Goal: Check status: Check status

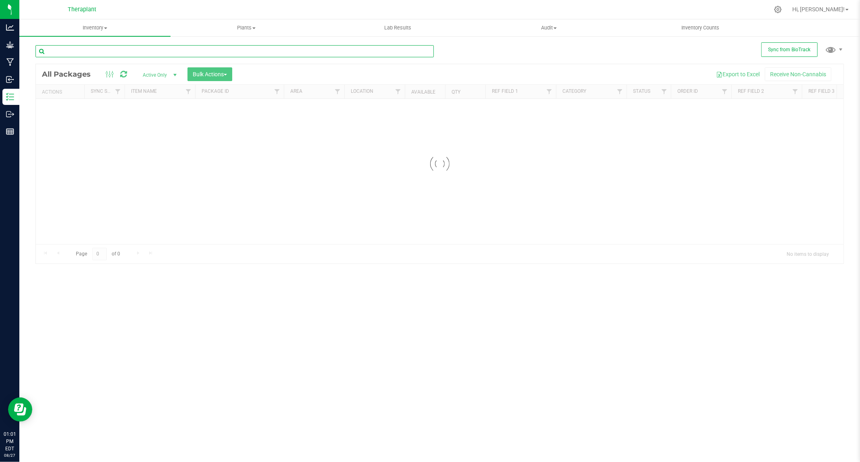
click at [126, 50] on input "text" at bounding box center [234, 51] width 398 height 12
paste input "SBC 41187"
type input "SBC 41187"
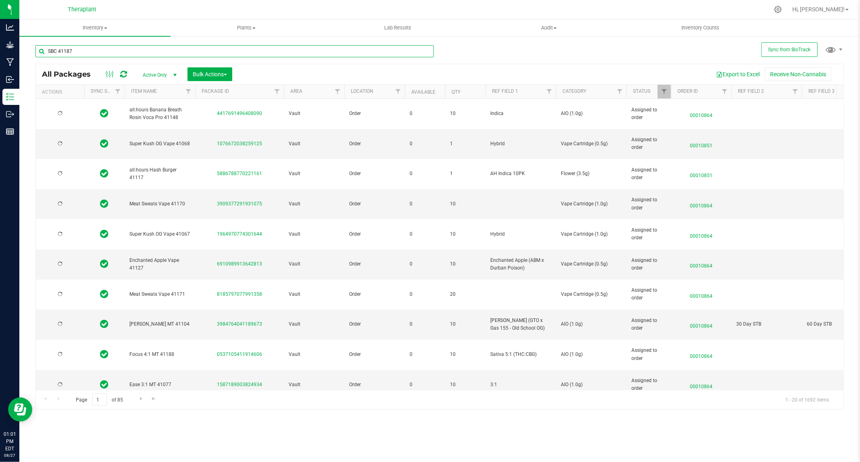
type input "2026-07-22"
type input "2026-06-23"
type input "2026-07-15"
type input "2026-08-06"
type input "2026-06-20"
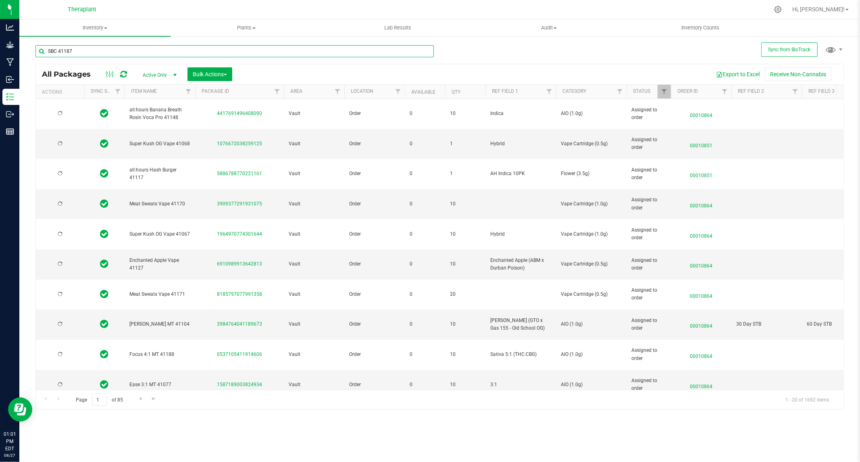
type input "2026-07-15"
type input "2026-08-06"
type input "2026-07-03"
type input "2026-08-07"
type input "2026-06-23"
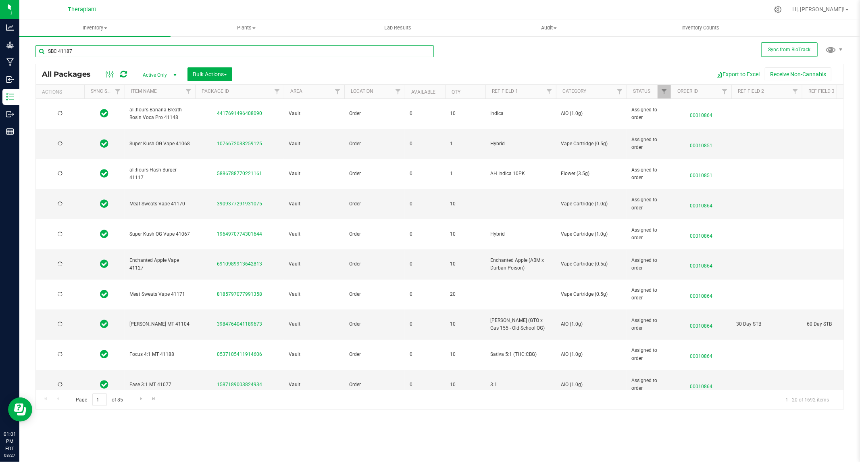
type input "2026-07-25"
type input "2026-06-30"
type input "2026-08-18"
type input "2026-06-18"
type input "2026-07-28"
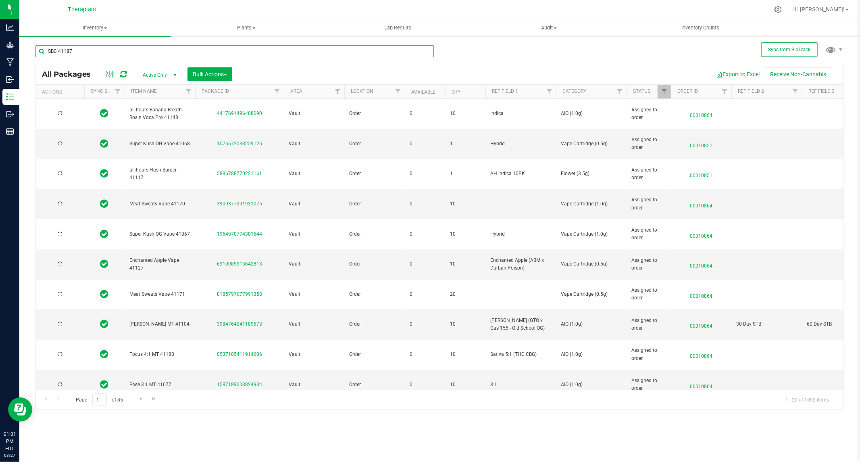
type input "2026-08-11"
type input "2026-06-03"
type input "2026-06-09"
type input "2026-02-12"
type input "2026-07-17"
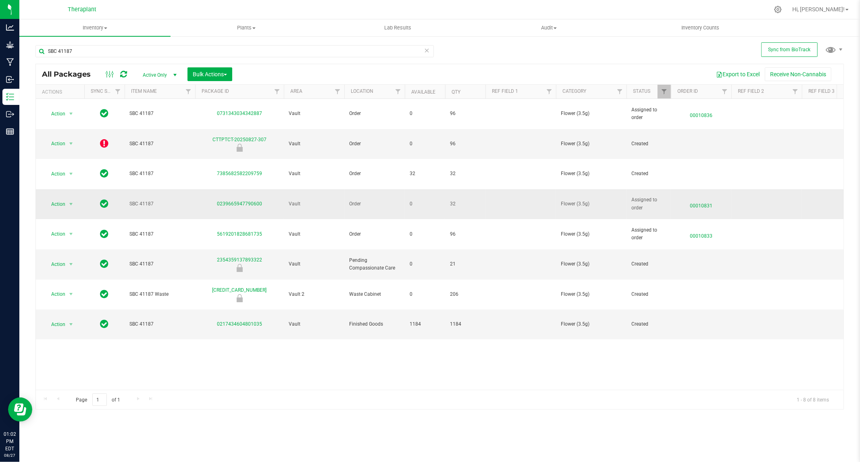
click at [702, 198] on span "00010831" at bounding box center [701, 204] width 51 height 12
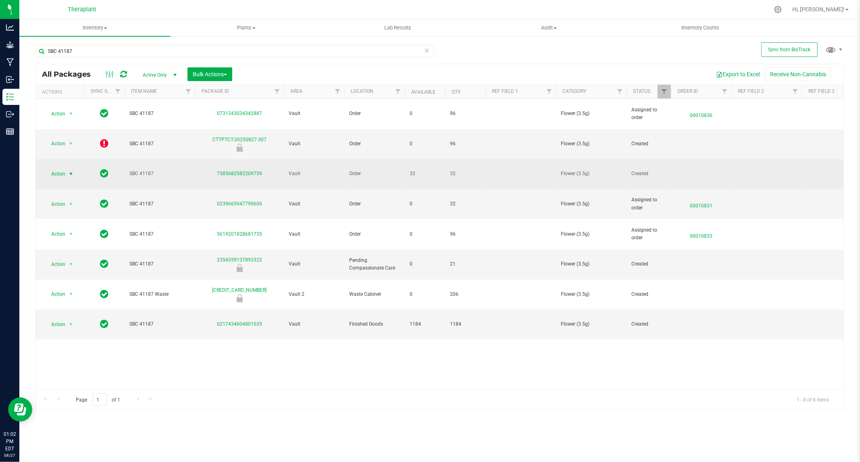
click at [66, 168] on span "select" at bounding box center [71, 173] width 10 height 11
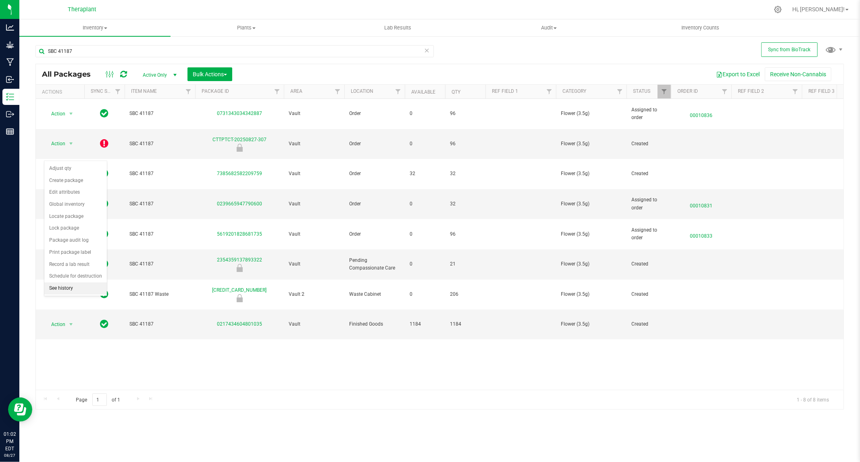
drag, startPoint x: 67, startPoint y: 217, endPoint x: 79, endPoint y: 285, distance: 70.1
click at [78, 298] on body "Analytics Grow Manufacturing Inbound Inventory Outbound Reports 01:02 PM EDT 08…" at bounding box center [430, 231] width 860 height 462
click at [77, 252] on li "Print package label" at bounding box center [75, 252] width 63 height 12
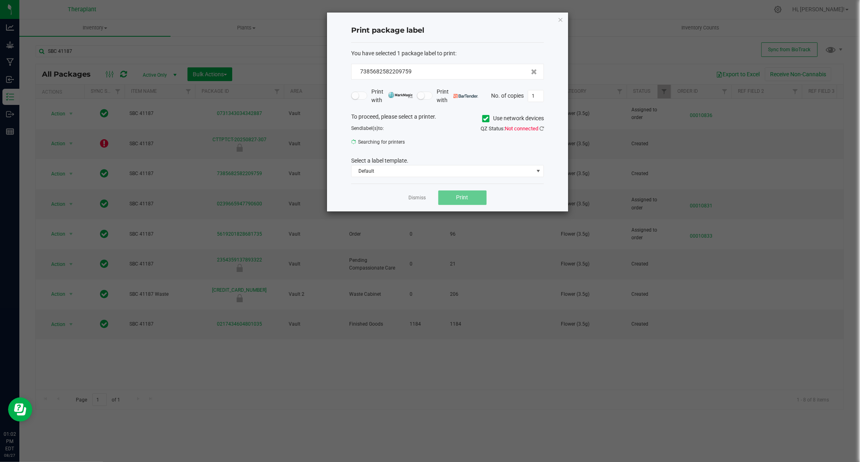
drag, startPoint x: 77, startPoint y: 252, endPoint x: 532, endPoint y: 187, distance: 460.2
click at [542, 221] on body "Analytics Grow Manufacturing Inbound Inventory Outbound Reports 01:02 PM EDT 08…" at bounding box center [430, 231] width 860 height 462
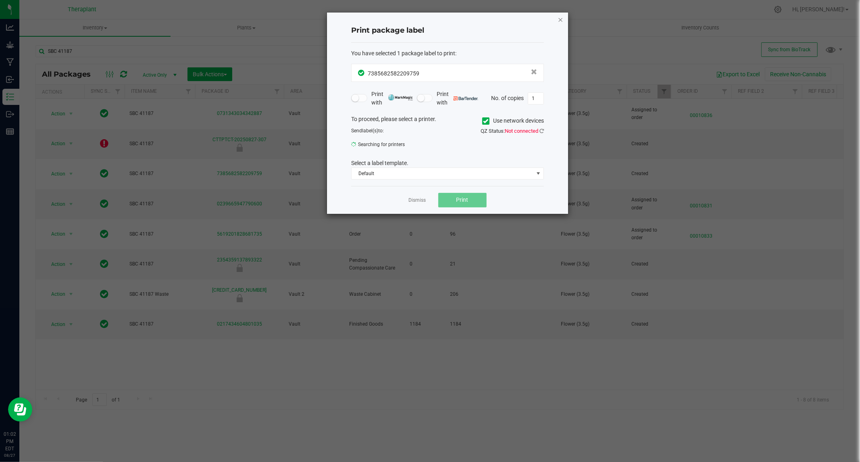
click at [558, 15] on icon "button" at bounding box center [561, 20] width 6 height 10
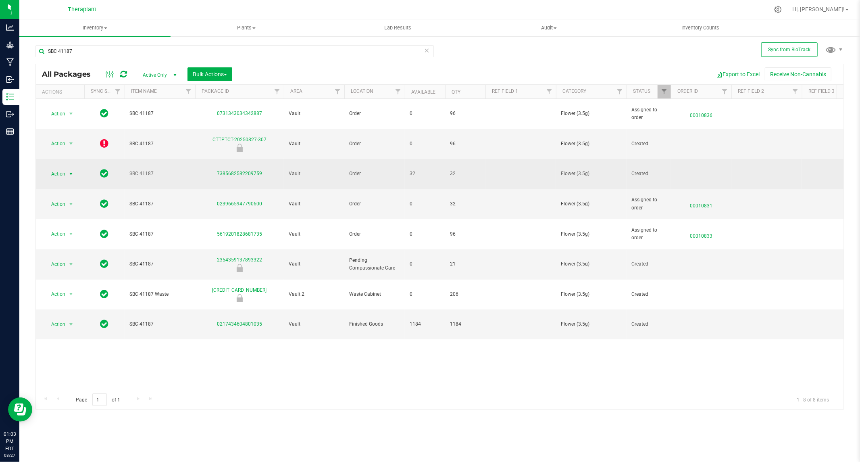
click at [68, 171] on span "select" at bounding box center [71, 174] width 6 height 6
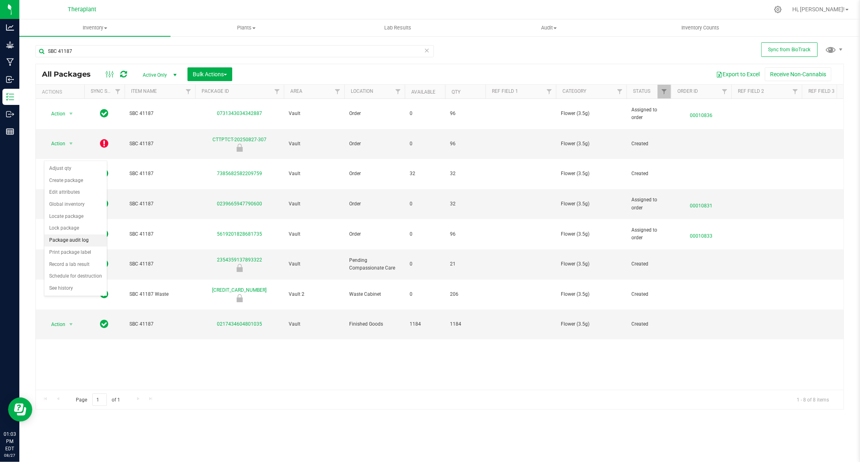
click at [68, 240] on li "Package audit log" at bounding box center [75, 240] width 63 height 12
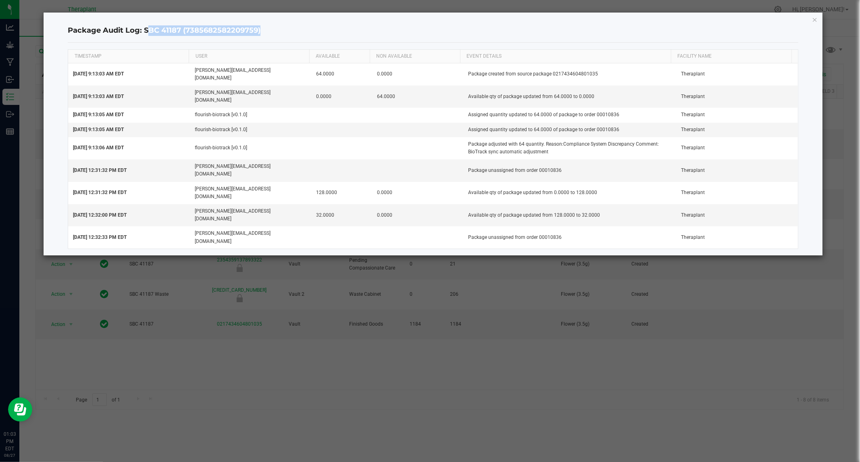
drag, startPoint x: 145, startPoint y: 29, endPoint x: 257, endPoint y: 29, distance: 112.1
click at [258, 25] on h4 "Package Audit Log: SBC 41187 (7385682582209759)" at bounding box center [433, 30] width 730 height 10
copy h4 "SBC 41187 (7385682582209759"
drag, startPoint x: 816, startPoint y: 19, endPoint x: 600, endPoint y: 153, distance: 255.0
click at [816, 19] on icon "button" at bounding box center [815, 20] width 6 height 10
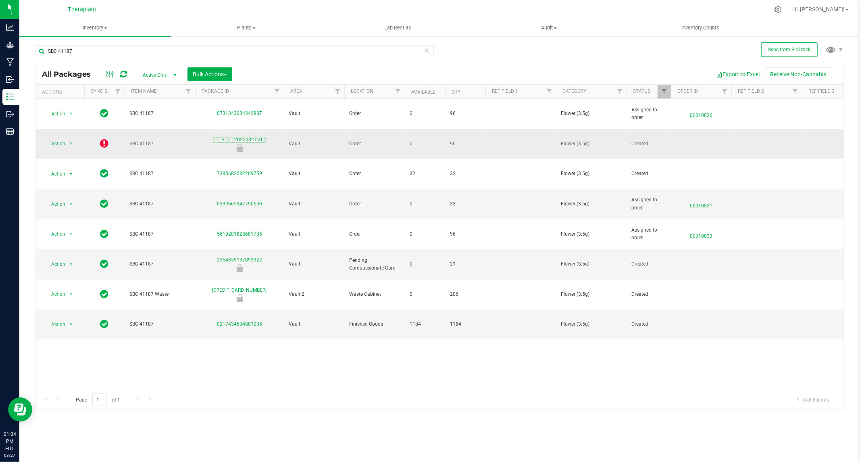
click at [239, 137] on link "CTTPTCT-20250827-307" at bounding box center [240, 140] width 54 height 6
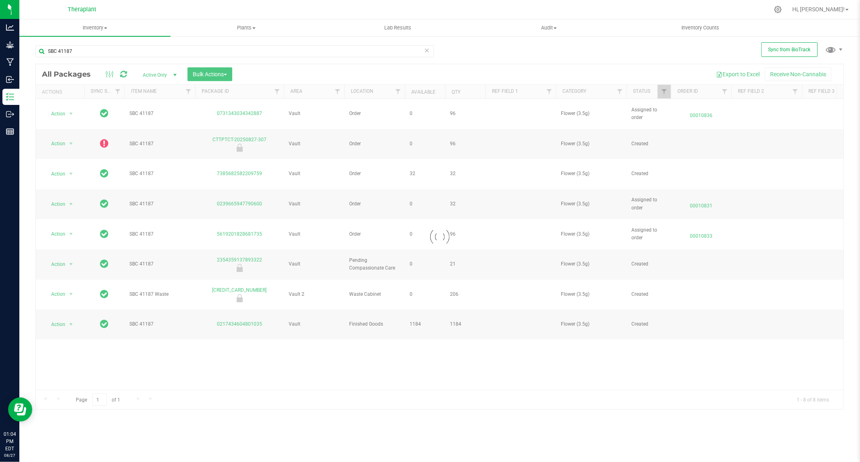
click at [102, 130] on div at bounding box center [440, 236] width 808 height 345
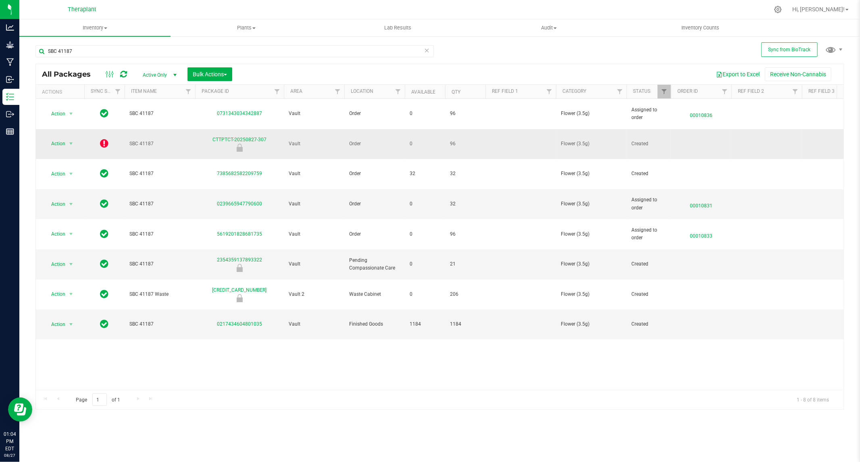
click at [104, 138] on icon at bounding box center [104, 143] width 8 height 10
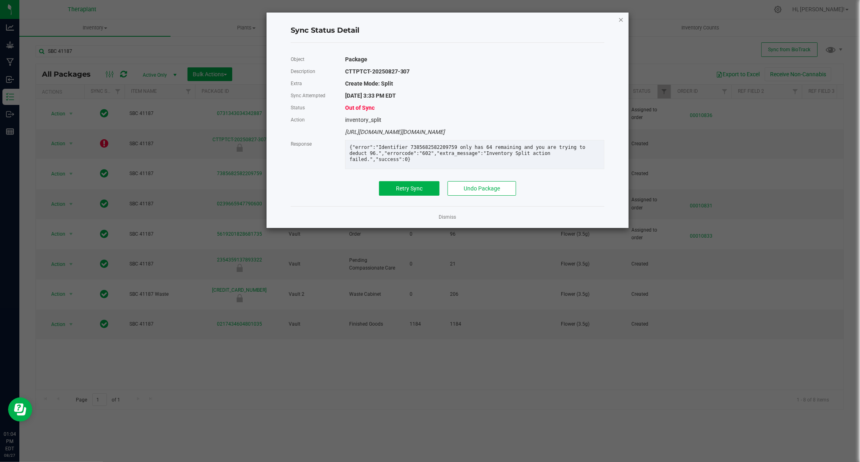
click at [620, 19] on icon "Close" at bounding box center [621, 20] width 6 height 10
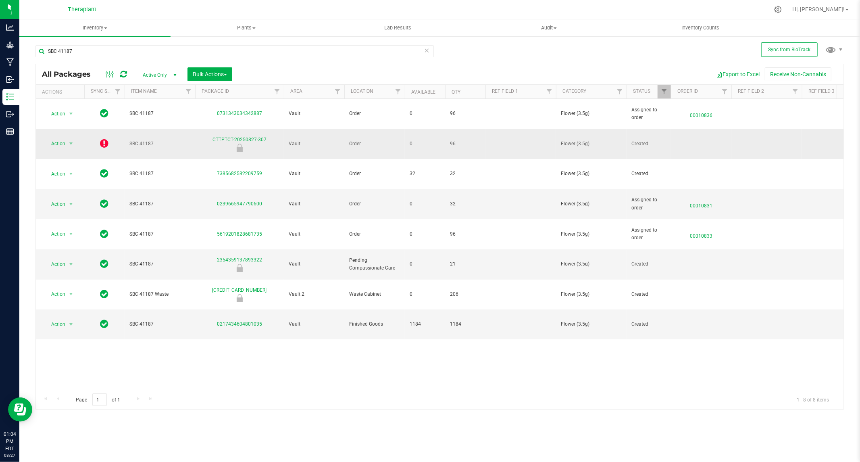
click at [104, 138] on icon at bounding box center [104, 143] width 8 height 10
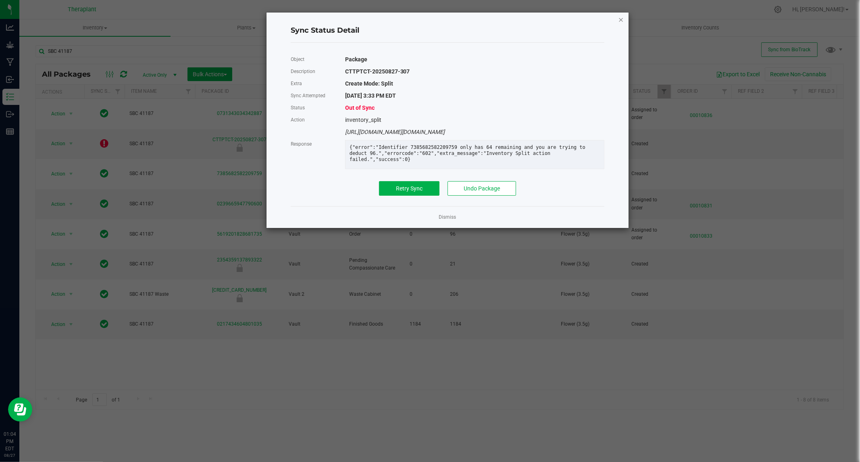
click at [621, 19] on icon "Close" at bounding box center [621, 20] width 6 height 10
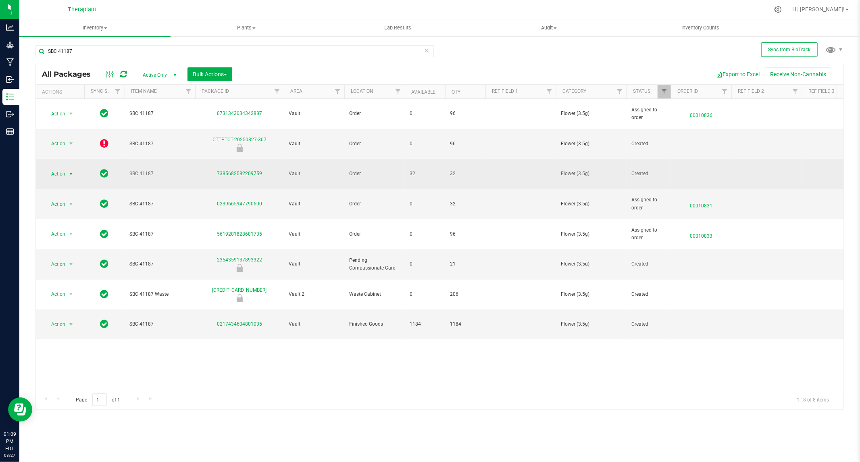
click at [65, 168] on span "Action" at bounding box center [55, 173] width 22 height 11
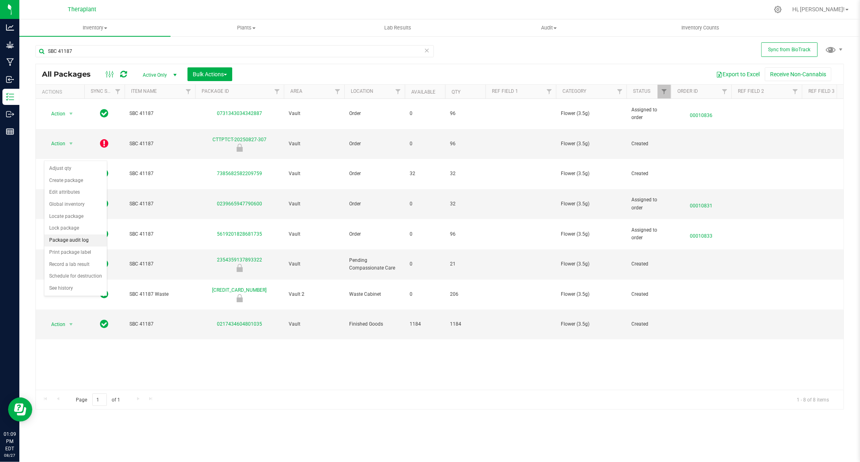
click at [73, 240] on li "Package audit log" at bounding box center [75, 240] width 63 height 12
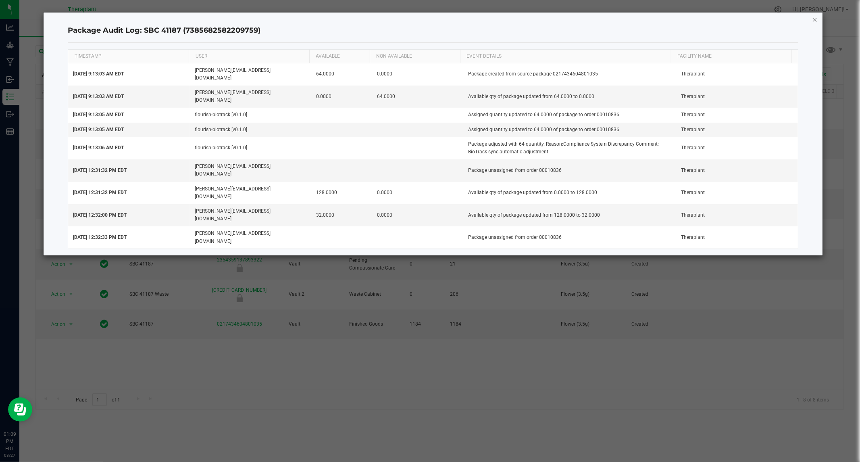
click at [817, 17] on icon "button" at bounding box center [815, 20] width 6 height 10
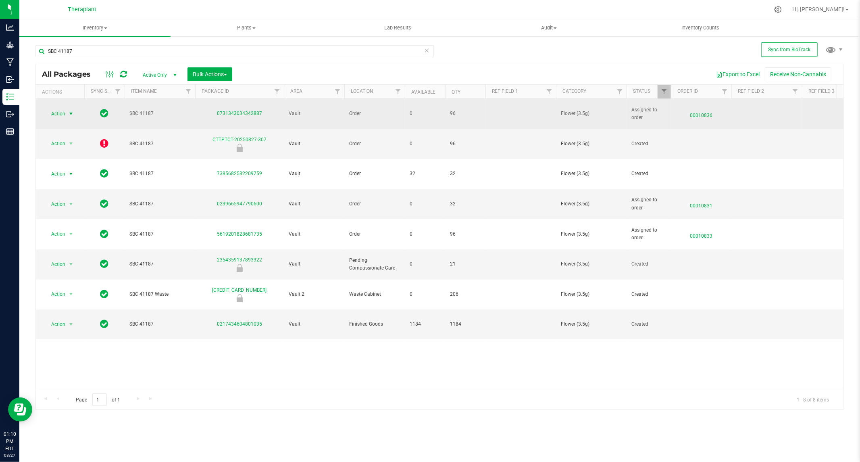
click at [73, 110] on span "select" at bounding box center [71, 113] width 6 height 6
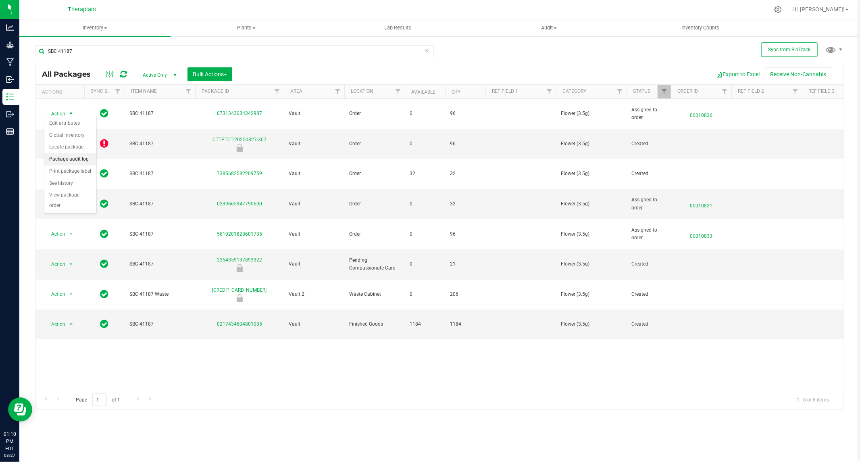
click at [65, 161] on li "Package audit log" at bounding box center [70, 159] width 52 height 12
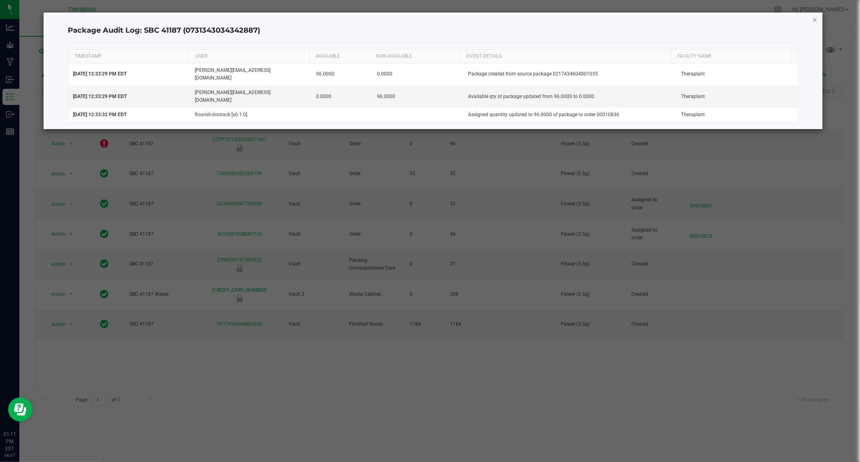
click at [815, 17] on icon "button" at bounding box center [815, 20] width 6 height 10
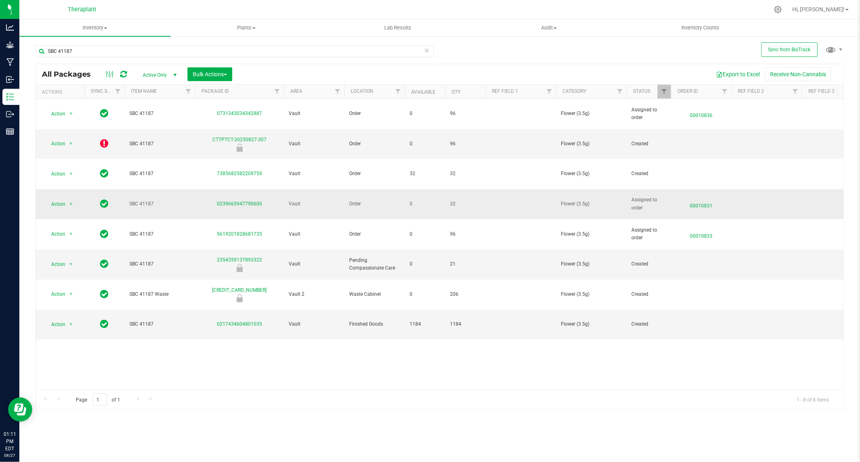
drag, startPoint x: 268, startPoint y: 177, endPoint x: 210, endPoint y: 181, distance: 58.3
click at [209, 189] on td "0239665947790600" at bounding box center [239, 204] width 89 height 30
copy link "0239665947790600"
click at [809, 213] on div "Sync from BioTrack SBC 41187 All Packages Active Only Active Only Lab Samples L…" at bounding box center [439, 158] width 841 height 246
drag, startPoint x: 725, startPoint y: 183, endPoint x: 687, endPoint y: 181, distance: 38.3
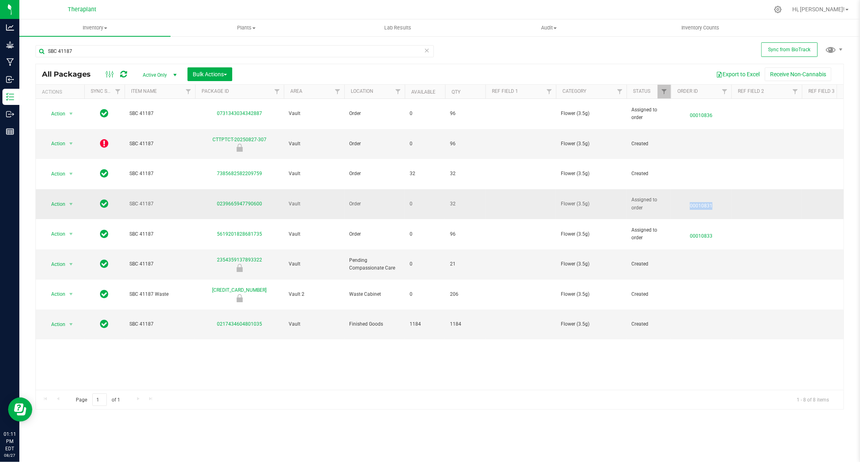
click at [687, 198] on span "00010831" at bounding box center [701, 204] width 51 height 12
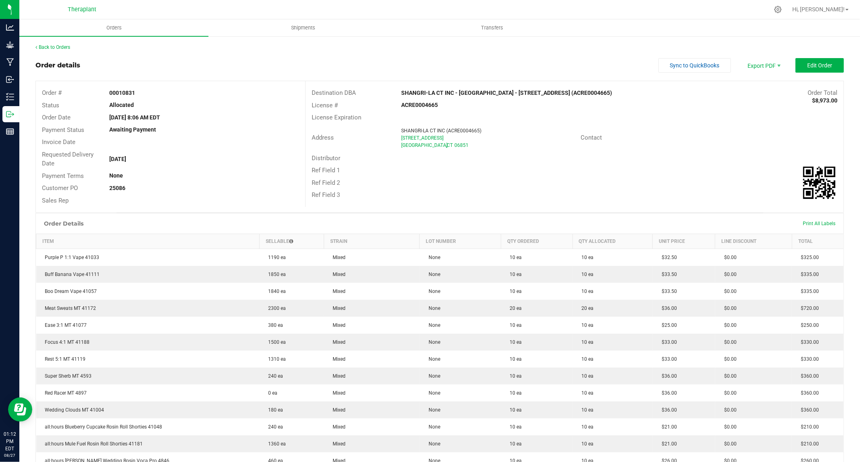
drag, startPoint x: 687, startPoint y: 181, endPoint x: 106, endPoint y: 91, distance: 587.1
click at [106, 91] on div "00010831" at bounding box center [204, 93] width 202 height 8
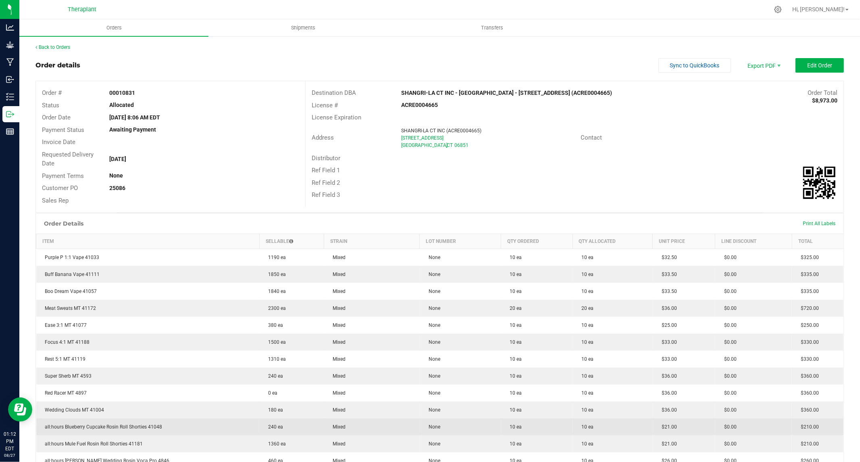
copy strong "00010831"
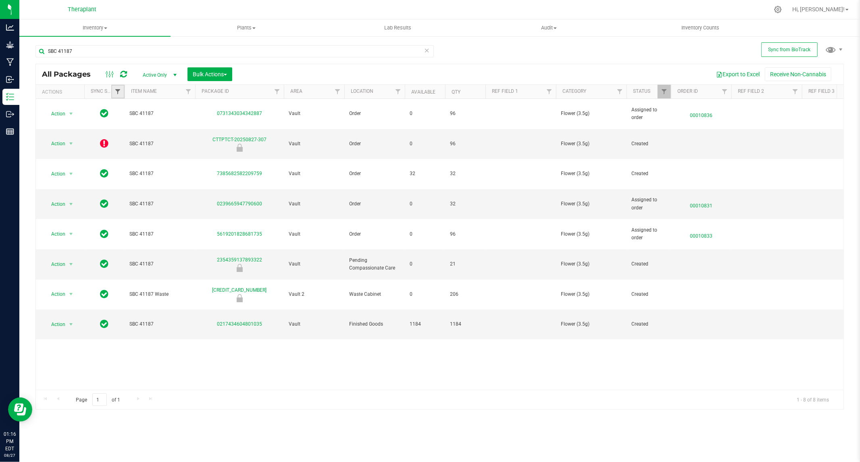
click at [117, 90] on span "Filter" at bounding box center [118, 91] width 6 height 6
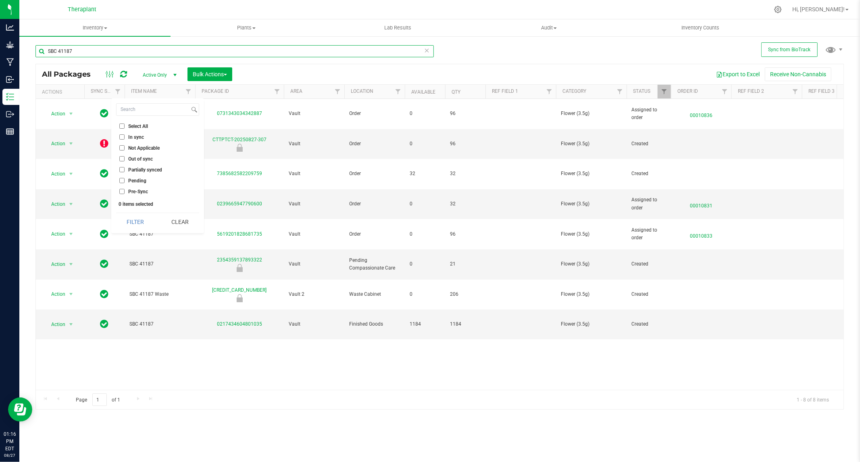
drag, startPoint x: 102, startPoint y: 50, endPoint x: -21, endPoint y: 65, distance: 123.1
click at [0, 65] on html "Analytics Grow Manufacturing Inbound Inventory Outbound Reports 01:16 PM EDT 08…" at bounding box center [430, 231] width 860 height 462
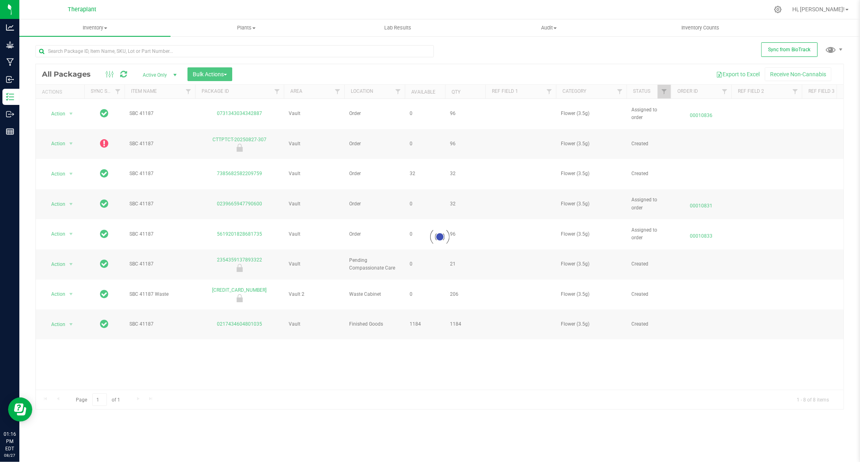
click at [118, 91] on div at bounding box center [440, 236] width 808 height 345
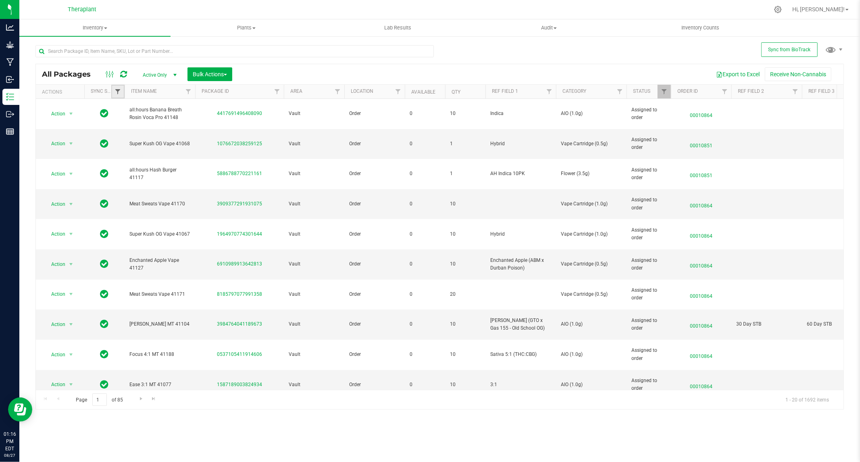
click at [118, 91] on span "Filter" at bounding box center [118, 91] width 6 height 6
click at [122, 156] on input "Out of sync" at bounding box center [121, 158] width 5 height 5
checkbox input "true"
click at [129, 220] on button "Filter" at bounding box center [135, 222] width 39 height 18
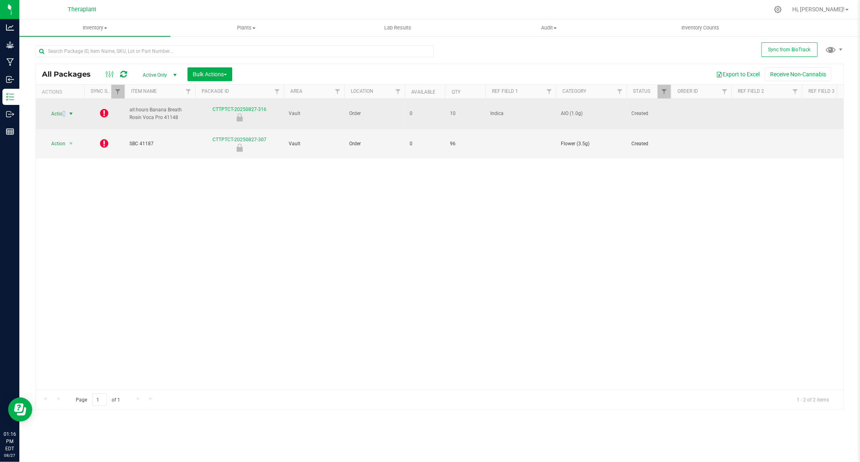
click at [65, 110] on span "Action" at bounding box center [55, 113] width 22 height 11
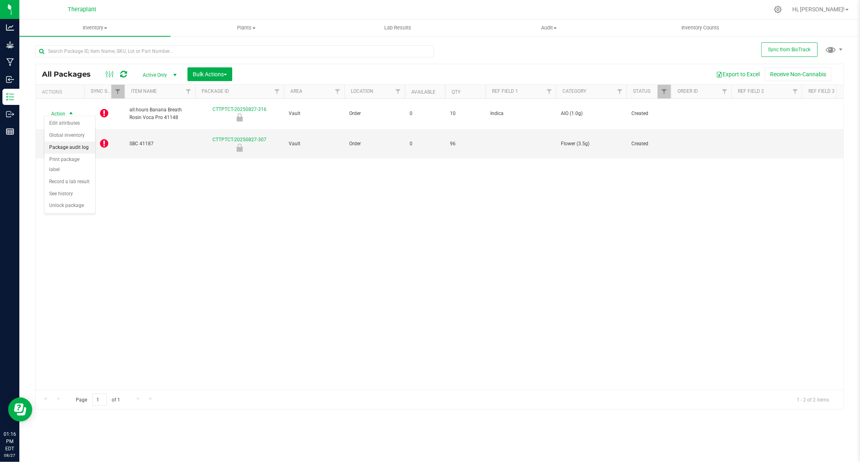
click at [69, 147] on li "Package audit log" at bounding box center [69, 148] width 51 height 12
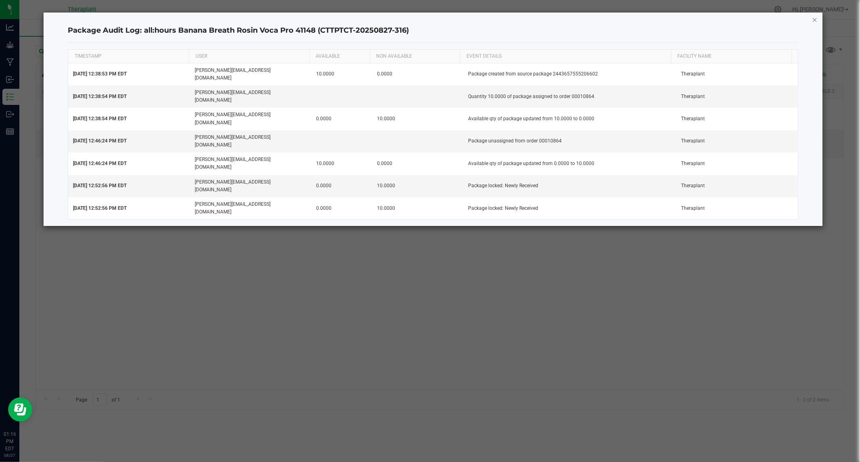
click at [815, 21] on icon "button" at bounding box center [815, 20] width 6 height 10
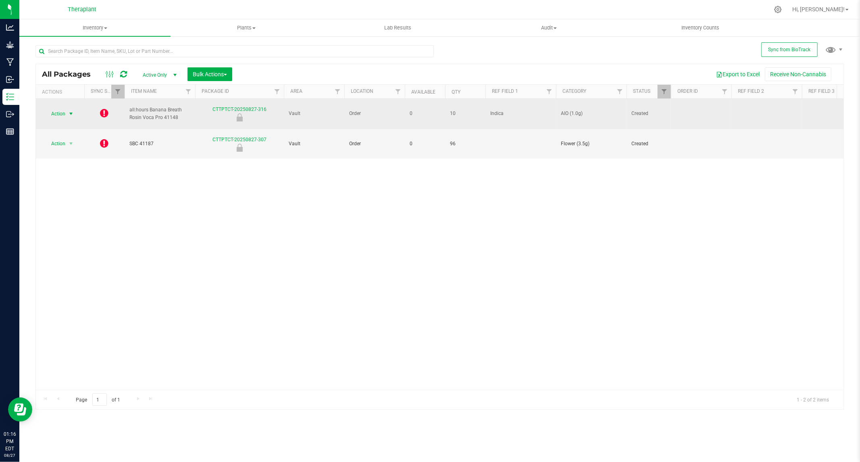
click at [104, 111] on icon at bounding box center [104, 113] width 8 height 10
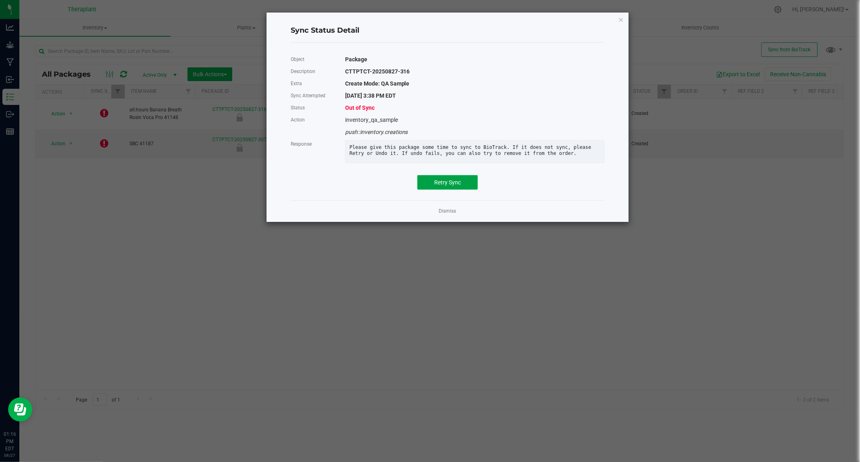
click at [441, 190] on button "Retry Sync" at bounding box center [447, 182] width 60 height 15
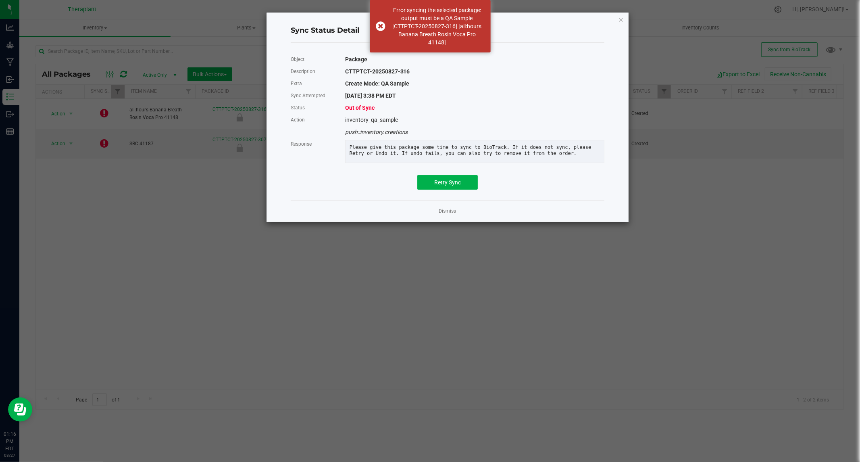
click at [703, 40] on ngb-modal-window "Sync Status Detail Object Package Description CTTPTCT-20250827-316 Extra Create…" at bounding box center [433, 231] width 866 height 462
click at [619, 18] on icon "Close" at bounding box center [621, 20] width 6 height 10
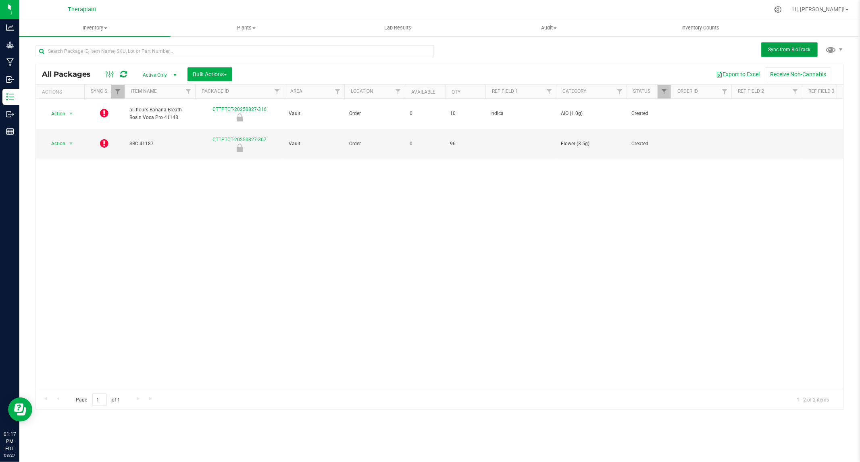
click at [783, 48] on span "Sync from BioTrack" at bounding box center [790, 50] width 42 height 6
click at [124, 73] on icon at bounding box center [123, 74] width 7 height 8
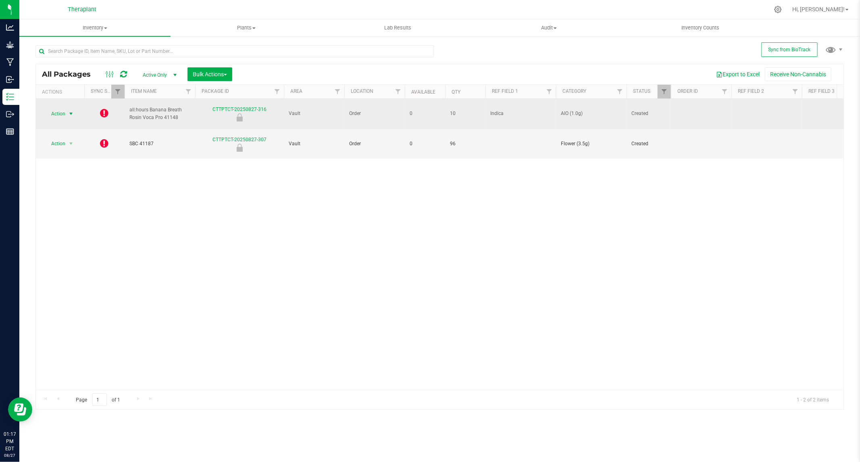
click at [73, 110] on span "select" at bounding box center [71, 113] width 6 height 6
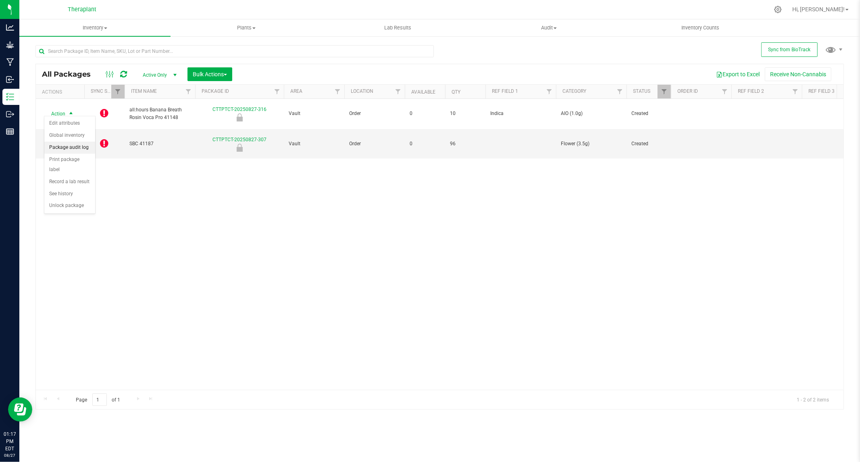
click at [61, 144] on li "Package audit log" at bounding box center [69, 148] width 51 height 12
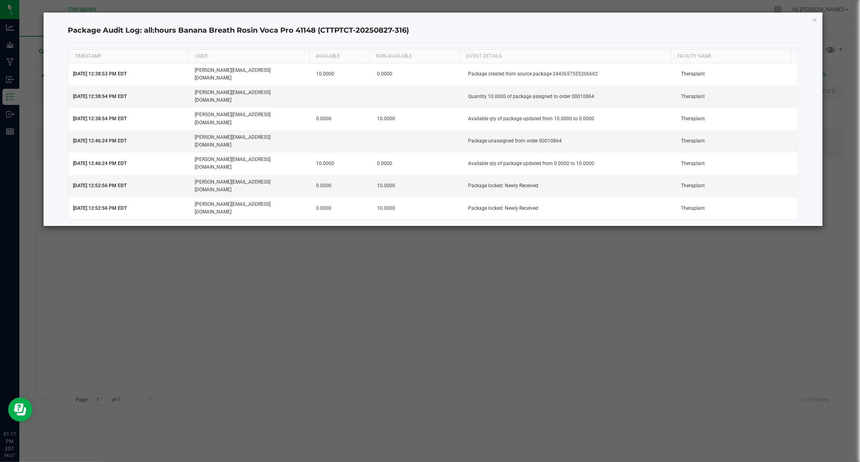
drag, startPoint x: 237, startPoint y: 31, endPoint x: 228, endPoint y: 27, distance: 9.4
click at [236, 31] on h4 "Package Audit Log: all:hours Banana Breath Rosin Voca Pro 41148 (CTTPTCT-202508…" at bounding box center [433, 30] width 730 height 10
click at [814, 17] on icon "button" at bounding box center [815, 20] width 6 height 10
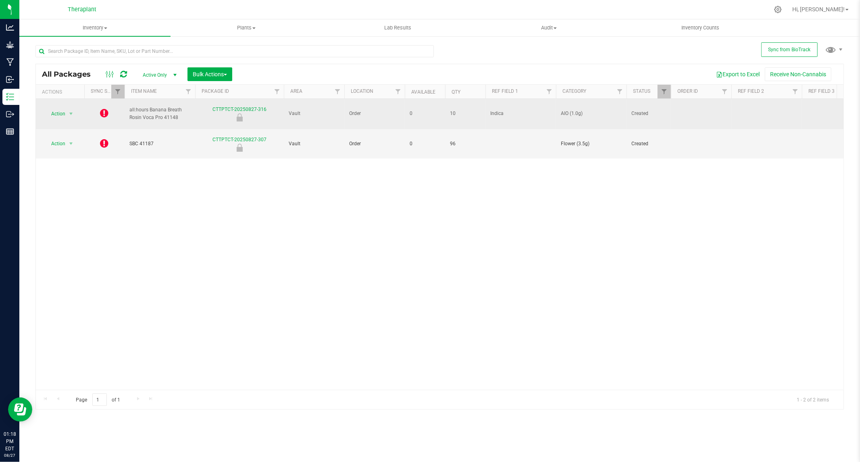
drag, startPoint x: 185, startPoint y: 117, endPoint x: 127, endPoint y: 106, distance: 58.3
click at [127, 106] on td "all:hours Banana Breath Rosin Voca Pro 41148" at bounding box center [160, 114] width 71 height 30
copy span "all:hours Banana Breath Rosin Voca Pro 41148"
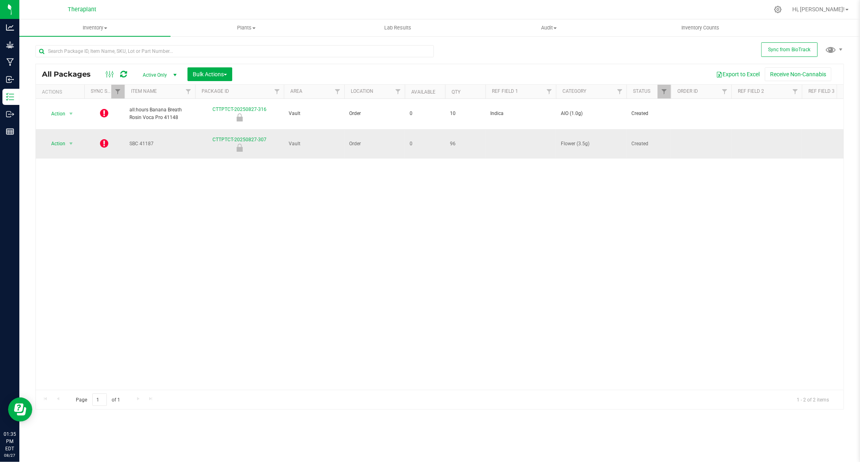
drag, startPoint x: 160, startPoint y: 133, endPoint x: 123, endPoint y: 135, distance: 37.2
copy tr "SBC 41187"
click at [112, 53] on input "text" at bounding box center [234, 51] width 398 height 12
paste input "SBC 41187"
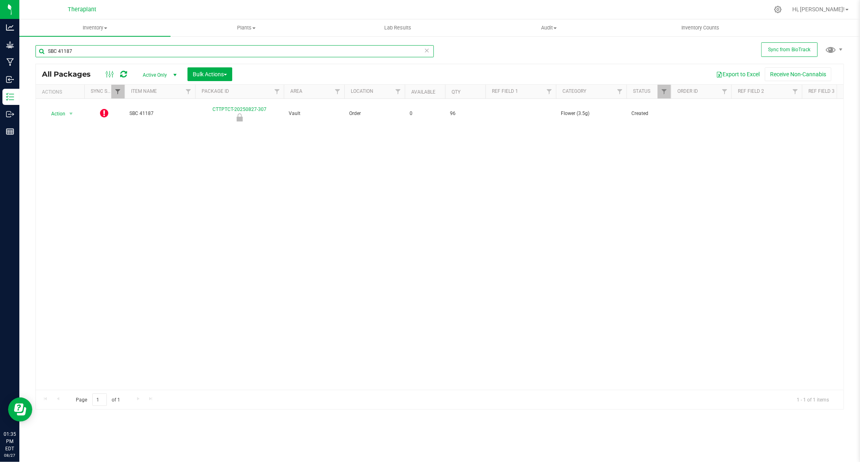
type input "SBC 41187"
click at [118, 90] on span "Filter" at bounding box center [118, 91] width 6 height 6
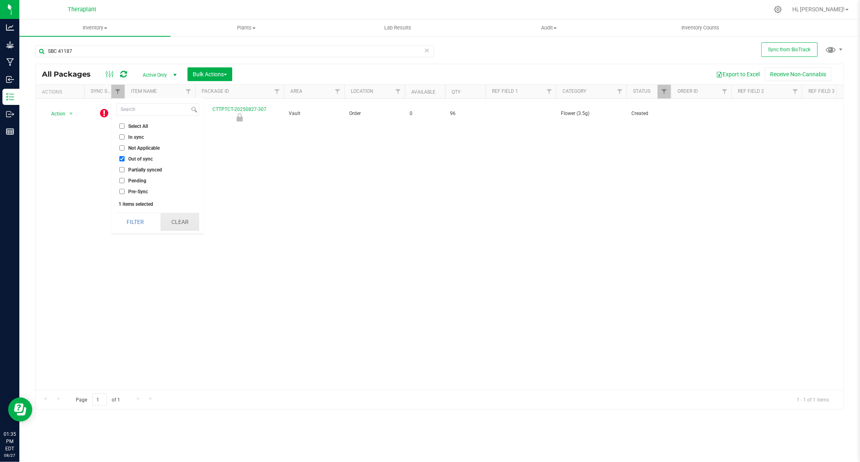
click at [173, 222] on button "Clear" at bounding box center [179, 222] width 39 height 18
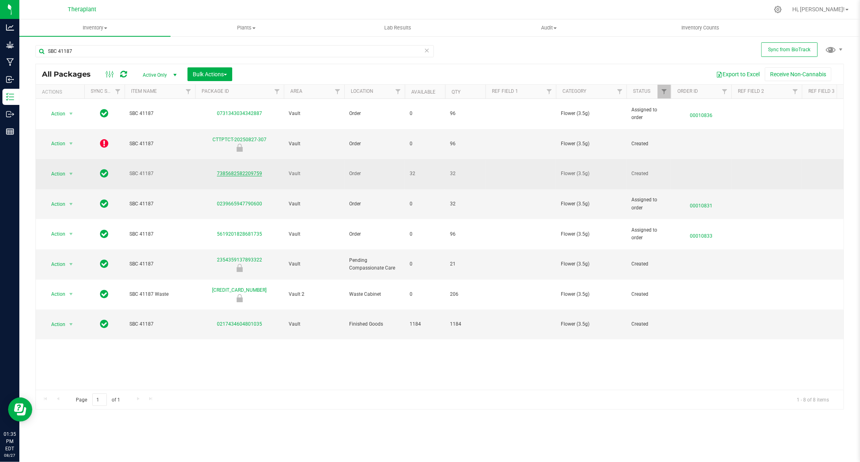
drag, startPoint x: 277, startPoint y: 156, endPoint x: 244, endPoint y: 154, distance: 32.8
click at [244, 170] on div "7385682582209759" at bounding box center [239, 174] width 91 height 8
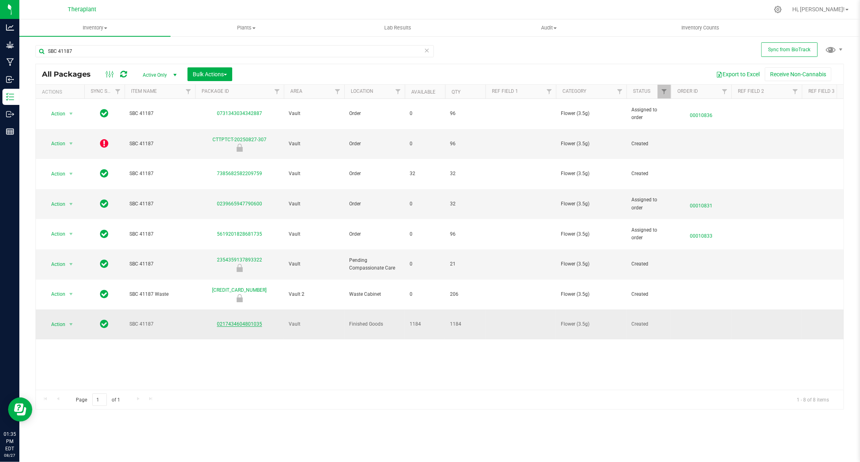
drag, startPoint x: 265, startPoint y: 277, endPoint x: 218, endPoint y: 275, distance: 47.2
click at [218, 320] on div "0217434604801035" at bounding box center [239, 324] width 91 height 8
copy link "0217434604801035"
